Goal: Information Seeking & Learning: Learn about a topic

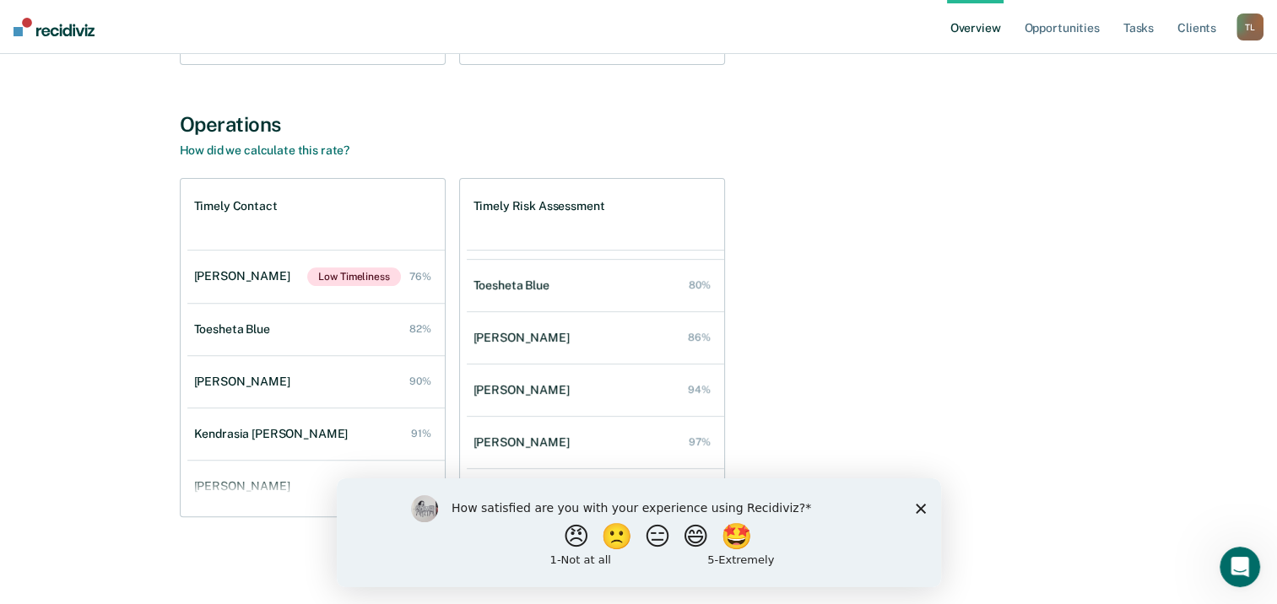
scroll to position [172, 0]
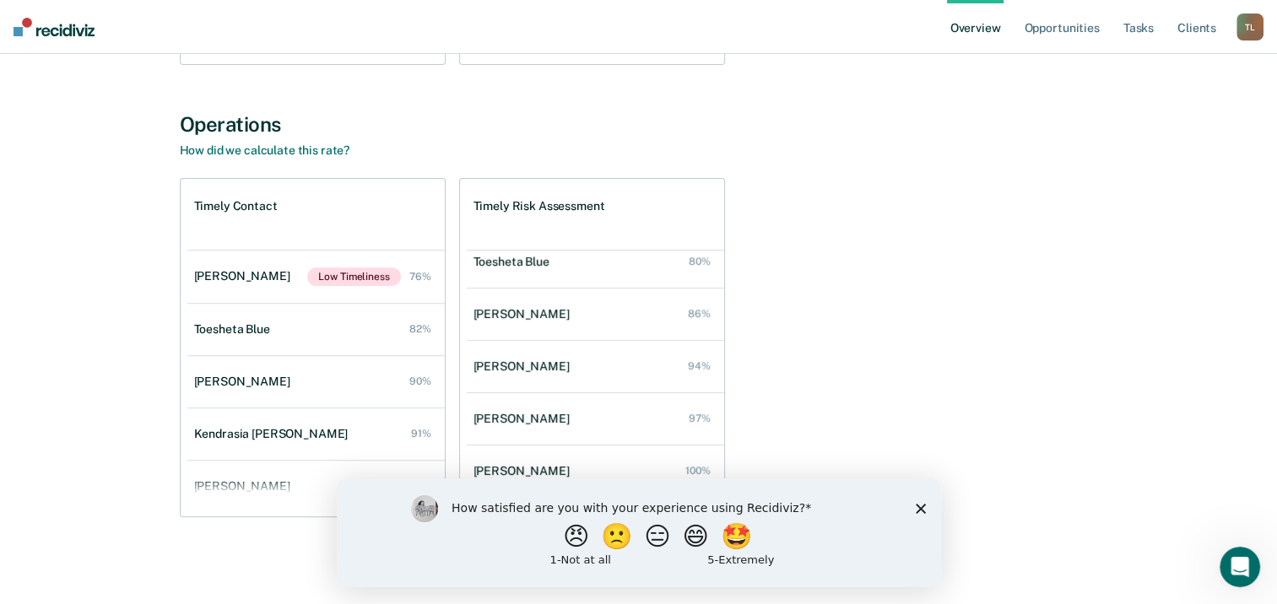
click at [920, 509] on polygon "Close survey" at bounding box center [920, 508] width 10 height 10
